Goal: Transaction & Acquisition: Purchase product/service

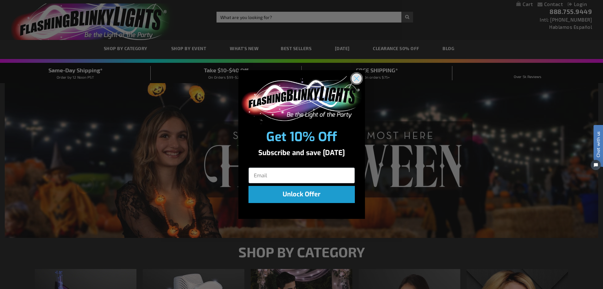
click at [357, 82] on circle "Close dialog" at bounding box center [356, 78] width 10 height 10
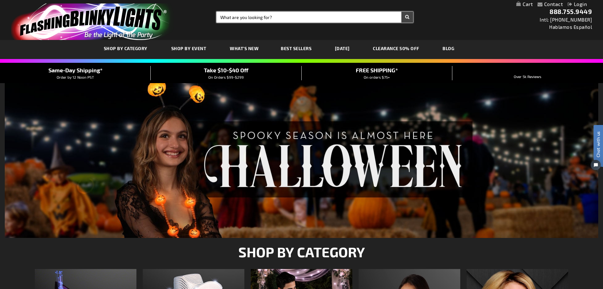
click at [310, 17] on input "Search" at bounding box center [315, 17] width 197 height 11
click at [278, 16] on input "Search" at bounding box center [315, 17] width 197 height 11
type input "10723"
click at [407, 14] on button "Search" at bounding box center [408, 17] width 12 height 11
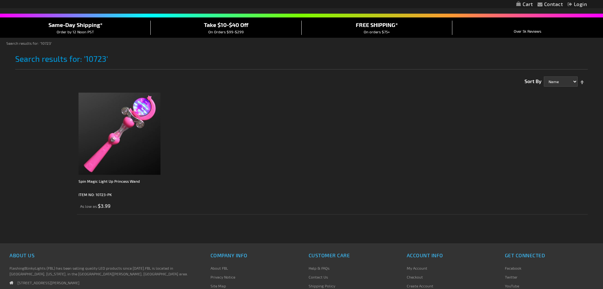
scroll to position [63, 0]
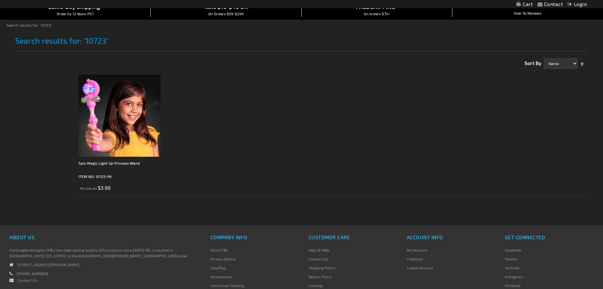
click at [127, 112] on img at bounding box center [120, 115] width 82 height 82
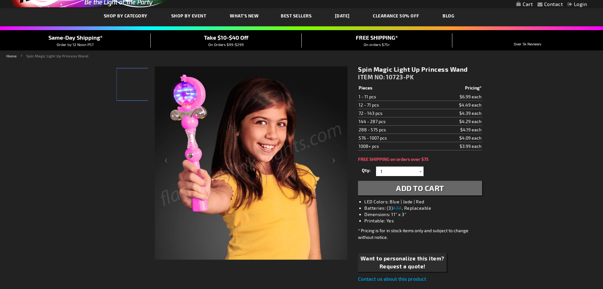
scroll to position [63, 0]
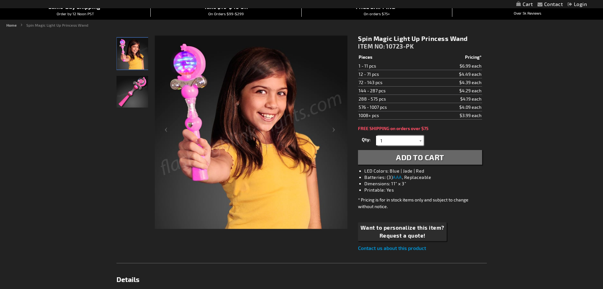
click at [398, 139] on input "1" at bounding box center [401, 141] width 46 height 10
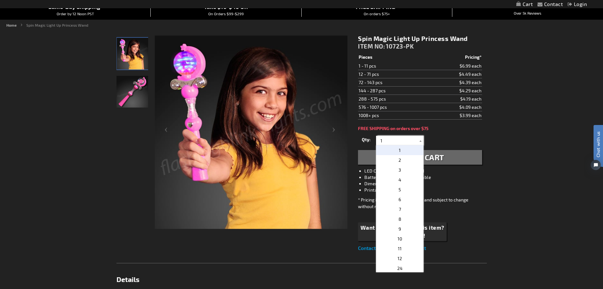
scroll to position [0, 0]
click at [404, 199] on p "6" at bounding box center [400, 199] width 48 height 10
type input "6"
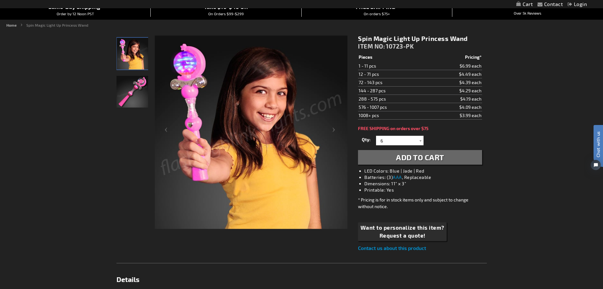
click at [434, 157] on span "Add to Cart" at bounding box center [420, 156] width 48 height 9
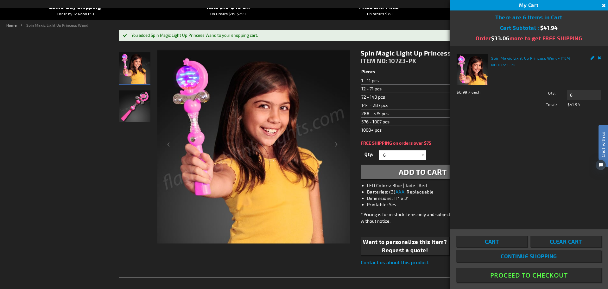
click at [603, 4] on button "Close" at bounding box center [603, 5] width 7 height 7
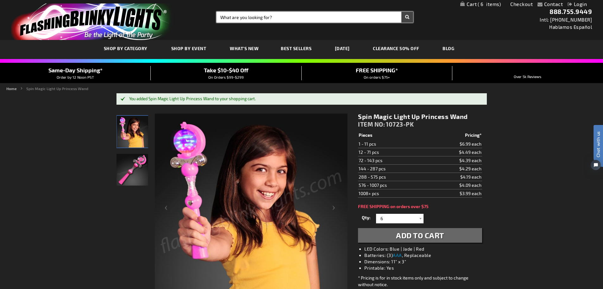
click at [262, 17] on input "Search" at bounding box center [315, 17] width 197 height 11
type input "10365"
click at [409, 17] on button "Search" at bounding box center [408, 17] width 12 height 11
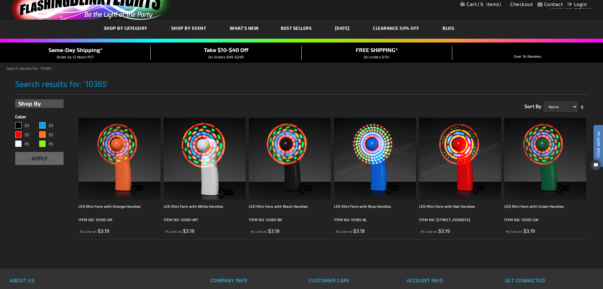
scroll to position [32, 0]
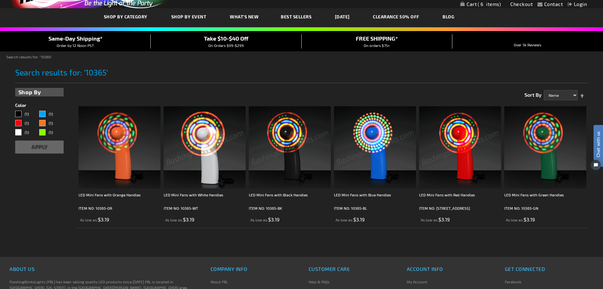
click at [385, 151] on img at bounding box center [375, 147] width 82 height 82
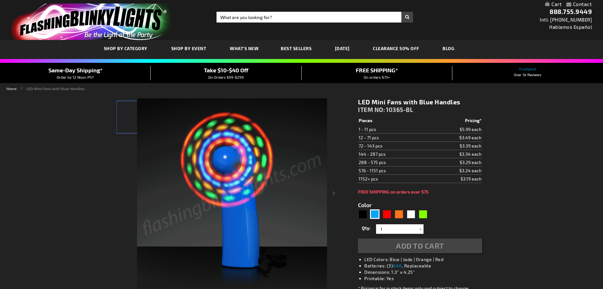
type input "5629"
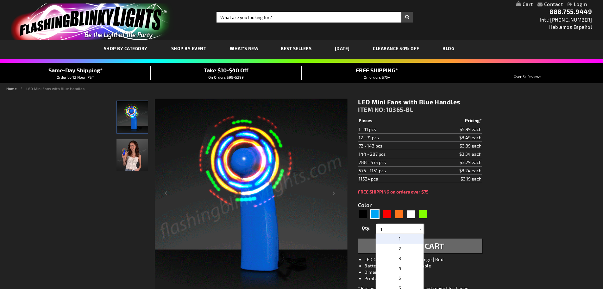
click at [393, 230] on input "1" at bounding box center [401, 229] width 46 height 10
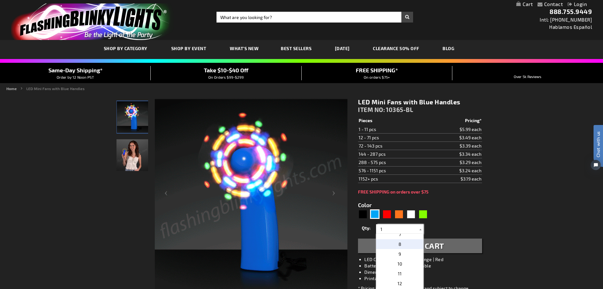
scroll to position [32, 0]
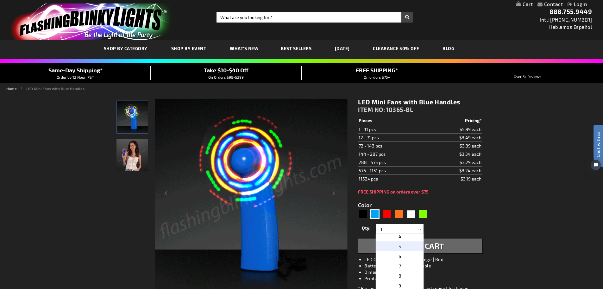
click at [400, 247] on p "5" at bounding box center [400, 246] width 48 height 10
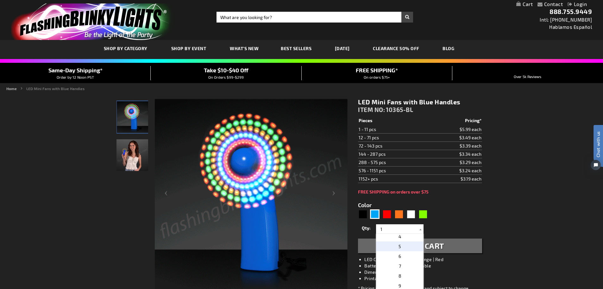
type input "5"
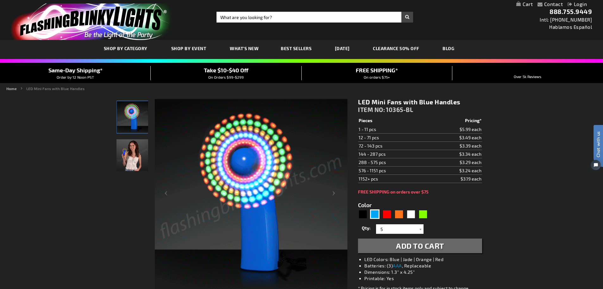
click at [431, 245] on span "Add to Cart" at bounding box center [420, 245] width 48 height 9
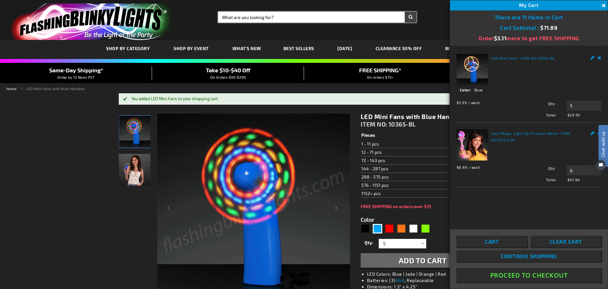
click at [252, 14] on input "Search" at bounding box center [317, 17] width 198 height 11
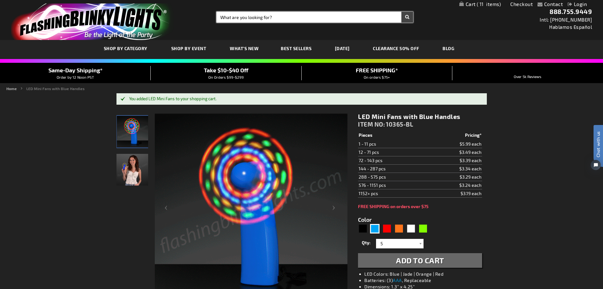
click at [259, 17] on input "Search" at bounding box center [315, 17] width 197 height 11
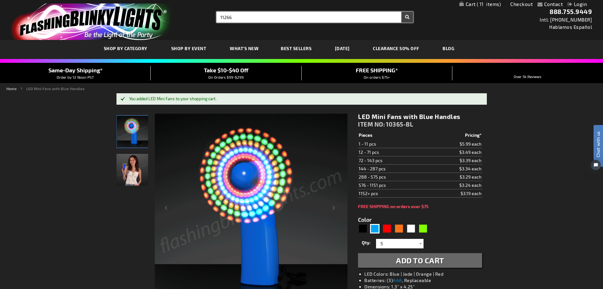
type input "11266"
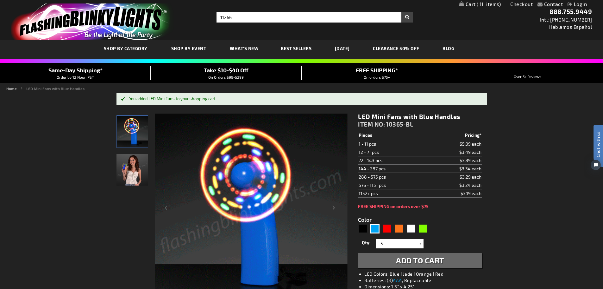
click at [408, 17] on button "Search" at bounding box center [408, 17] width 12 height 11
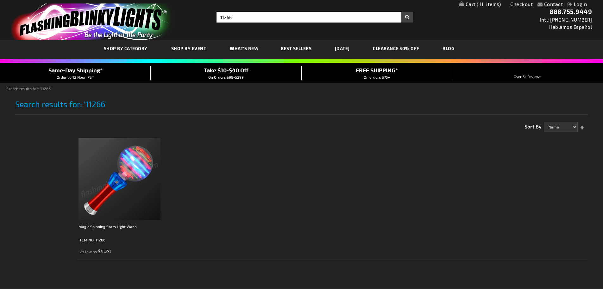
click at [128, 166] on img at bounding box center [120, 179] width 82 height 82
click at [125, 201] on img at bounding box center [120, 179] width 82 height 82
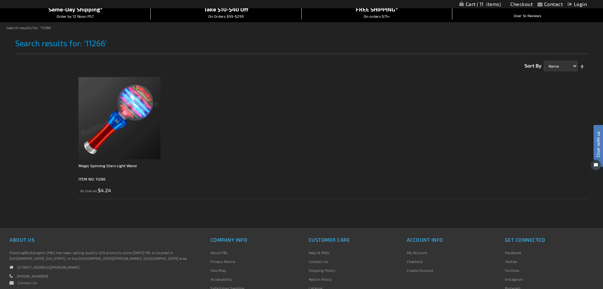
scroll to position [63, 0]
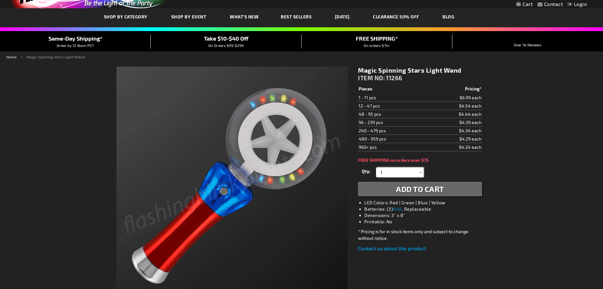
click at [386, 175] on input "1" at bounding box center [401, 172] width 46 height 10
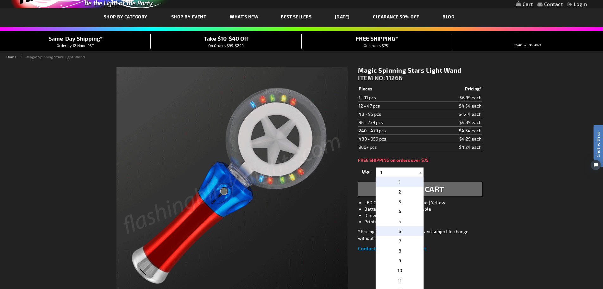
click at [399, 231] on span "6" at bounding box center [400, 230] width 3 height 5
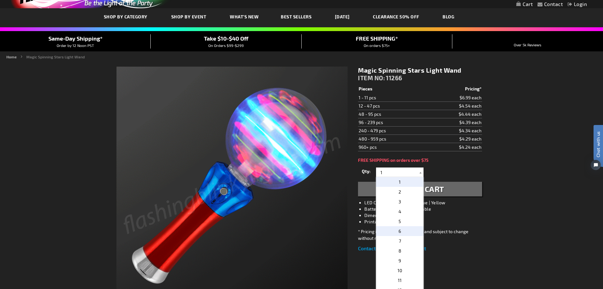
type input "6"
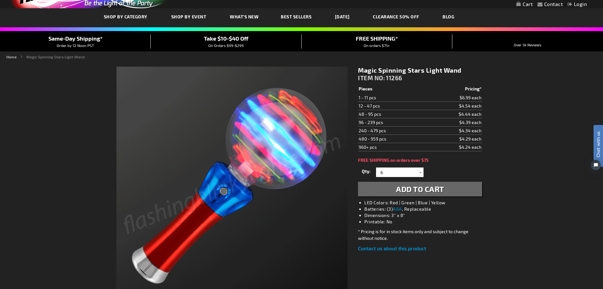
click at [415, 186] on span "Add to Cart" at bounding box center [420, 188] width 48 height 9
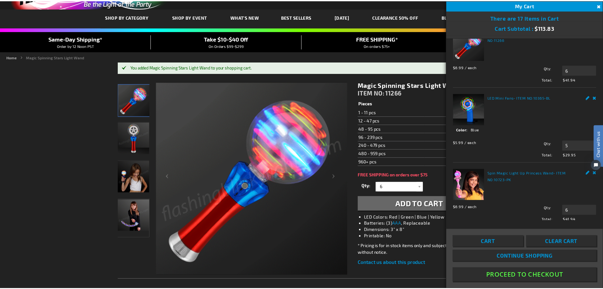
scroll to position [27, 0]
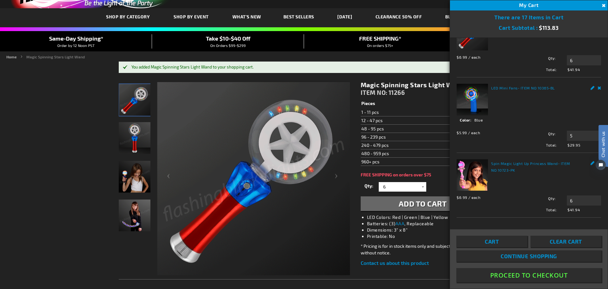
click at [554, 273] on button "Proceed To Checkout" at bounding box center [529, 275] width 145 height 14
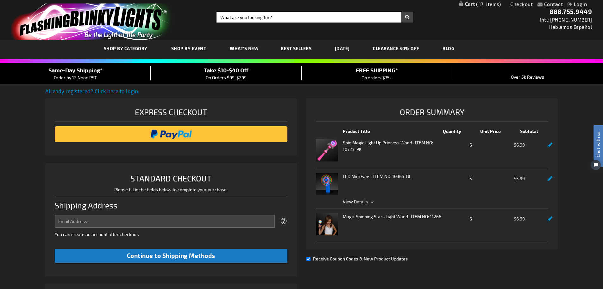
select select "US"
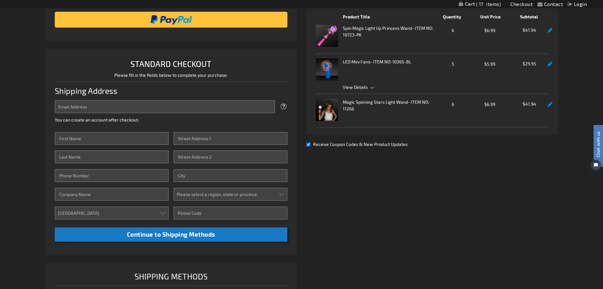
scroll to position [190, 0]
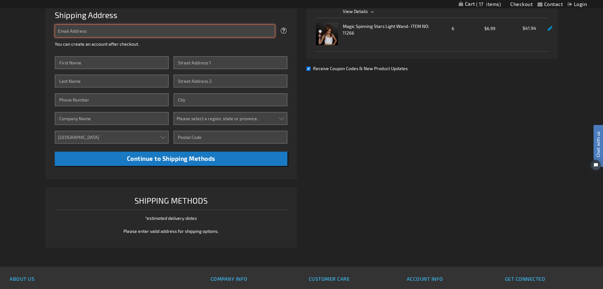
click at [94, 32] on input "Email Address" at bounding box center [165, 30] width 220 height 13
click at [84, 34] on input "Email Address" at bounding box center [165, 30] width 220 height 13
type input "codowd@cranialtech.com"
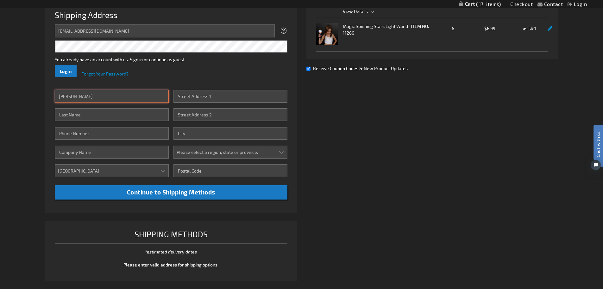
type input "Colleen"
type input "Odowd"
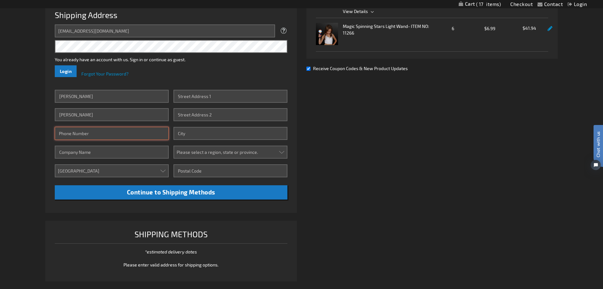
click at [117, 132] on input "Phone Number" at bounding box center [112, 133] width 114 height 13
type input "2033188739"
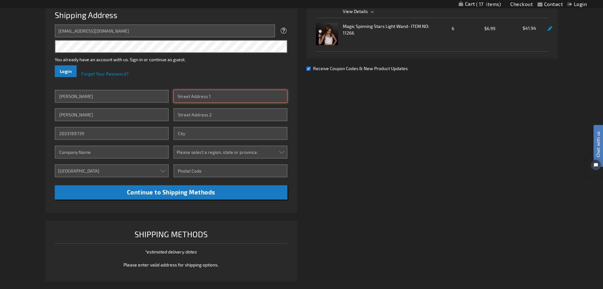
click at [228, 95] on input "Street Address: Line 1" at bounding box center [231, 96] width 114 height 13
type input "440 Wheelers Farm Rd"
type input "Ste 104"
type input "Milford"
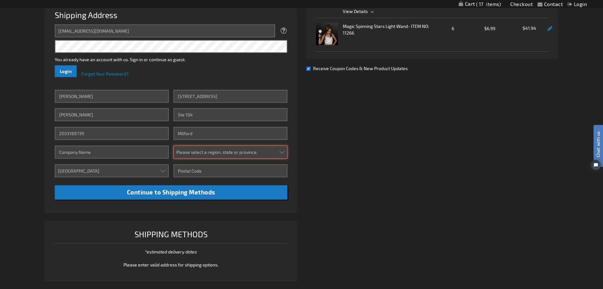
select select "14"
type input "06461"
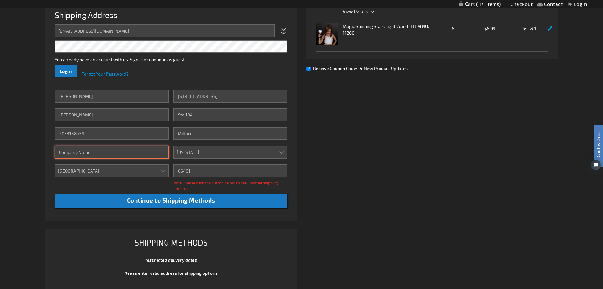
click at [141, 153] on input "Company" at bounding box center [112, 151] width 114 height 13
type input "Cranial Technologies, Inc"
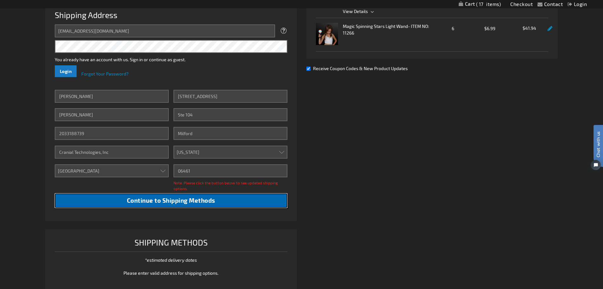
click at [223, 198] on button "Continue to Shipping Methods" at bounding box center [171, 200] width 233 height 14
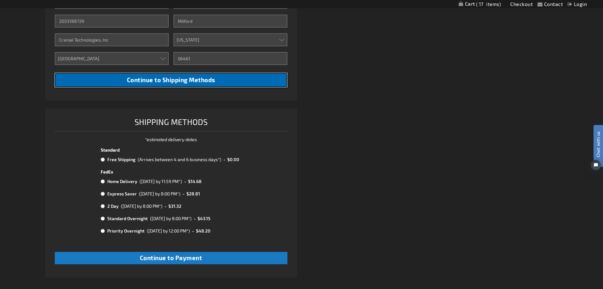
scroll to position [317, 0]
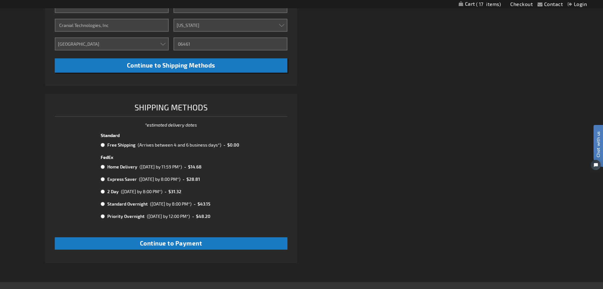
click at [103, 144] on input "radio" at bounding box center [103, 144] width 4 height 5
radio input "true"
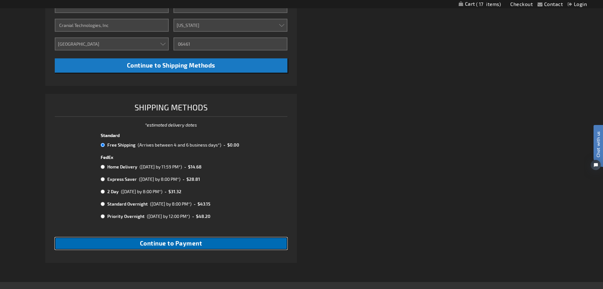
click at [205, 243] on button "Continue to Payment" at bounding box center [171, 243] width 233 height 12
checkbox input "true"
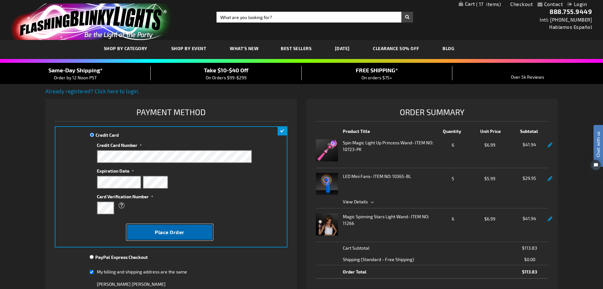
click at [163, 232] on span "Place Order" at bounding box center [170, 232] width 30 height 6
